Goal: Task Accomplishment & Management: Complete application form

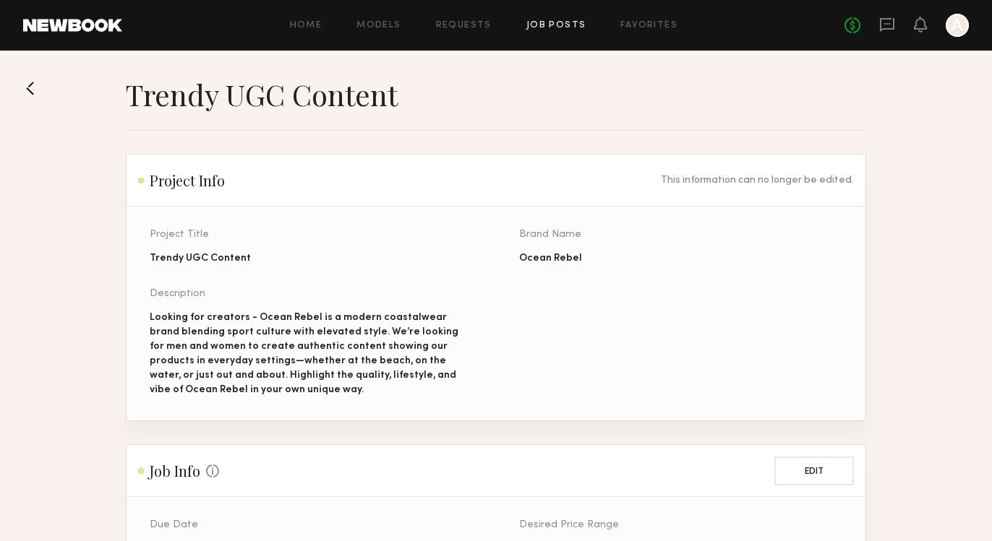
click at [531, 27] on link "Job Posts" at bounding box center [556, 25] width 60 height 9
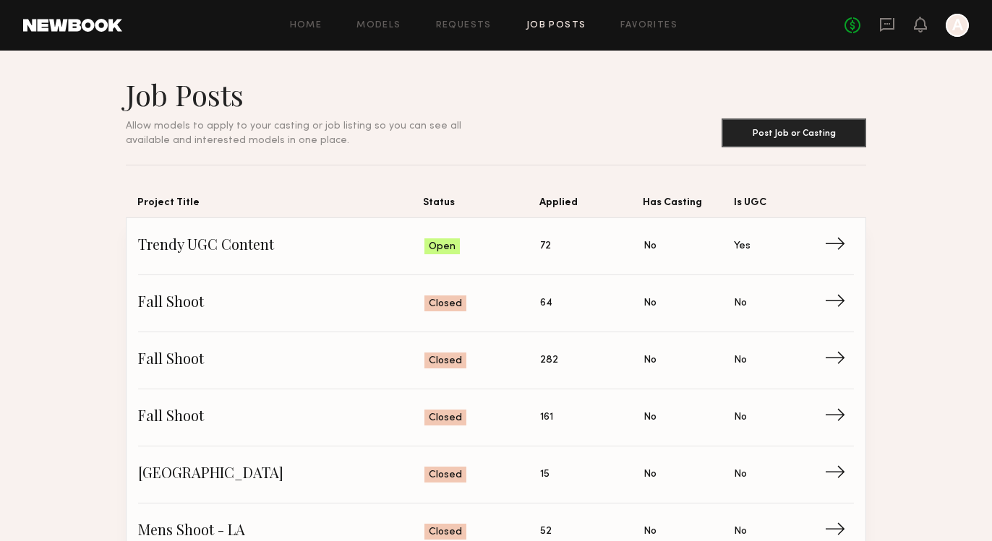
click at [534, 26] on link "Job Posts" at bounding box center [556, 25] width 60 height 9
click at [223, 236] on link "Trendy UGC Content Status: Open Applied: 79 Has Casting: No Is UGC: Yes →" at bounding box center [496, 246] width 716 height 57
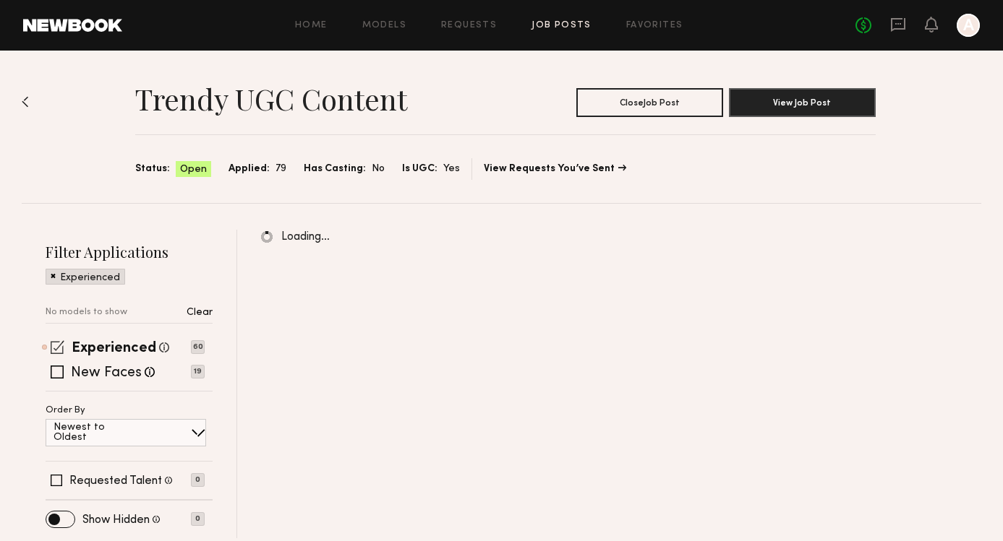
click at [53, 346] on span at bounding box center [58, 347] width 14 height 14
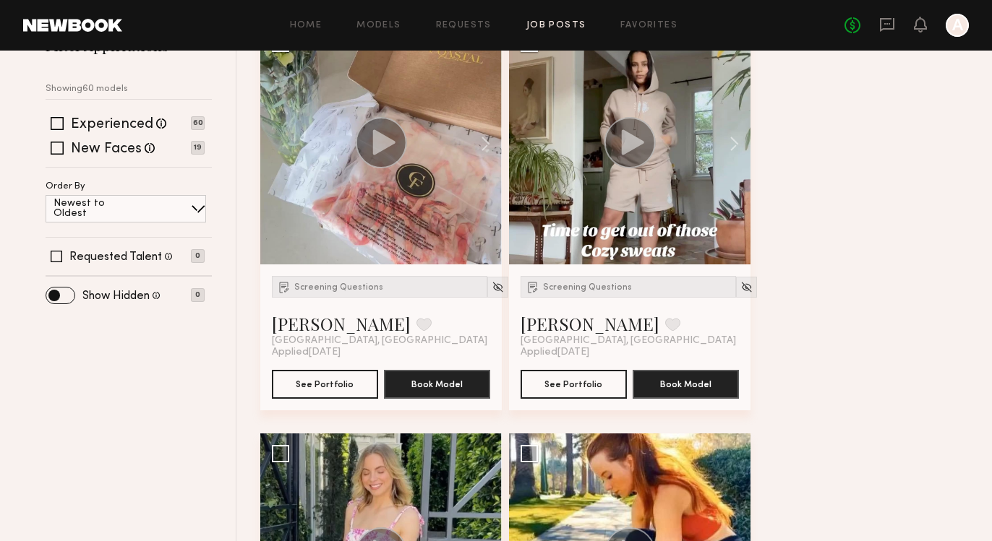
scroll to position [208, 0]
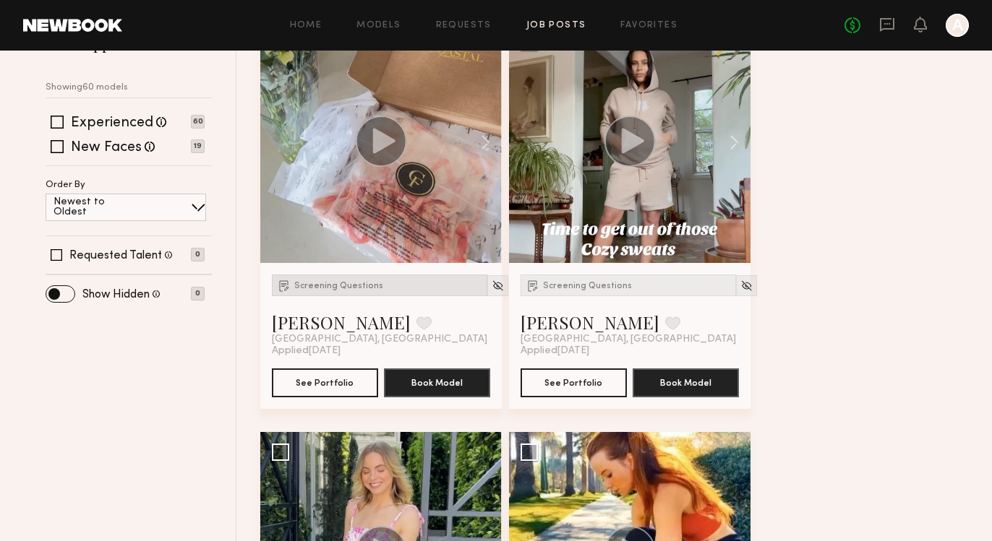
click at [345, 286] on span "Screening Questions" at bounding box center [338, 286] width 89 height 9
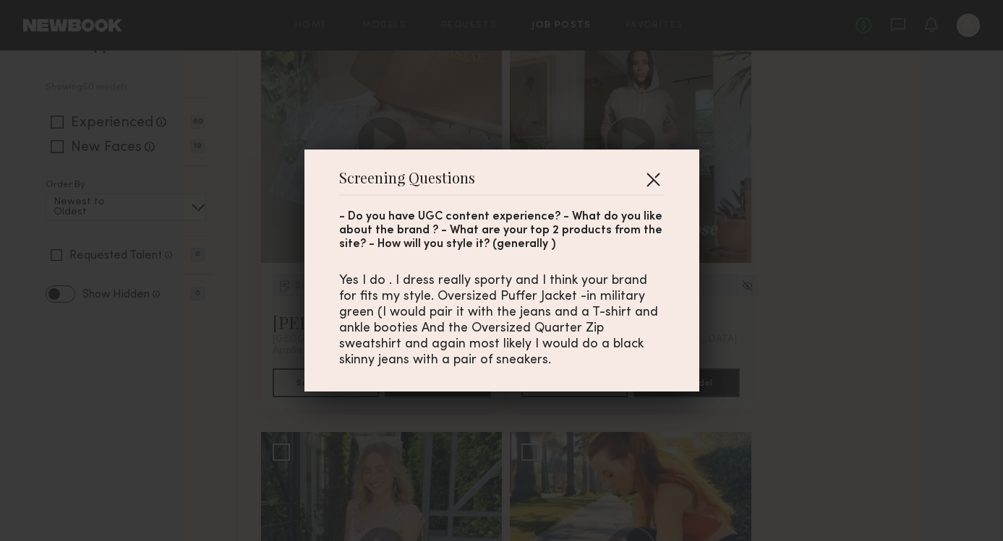
click at [651, 169] on button "button" at bounding box center [652, 179] width 23 height 23
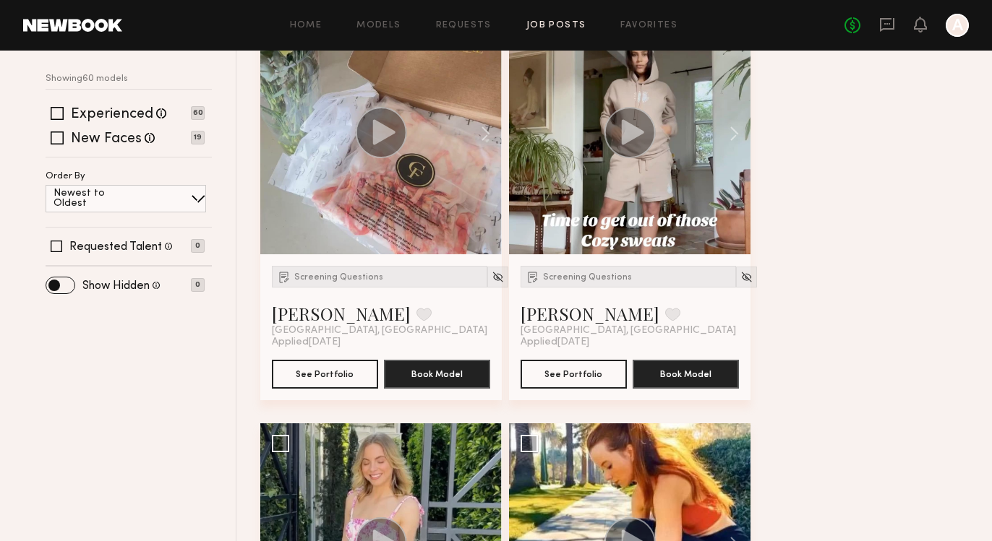
scroll to position [0, 0]
